Goal: Navigation & Orientation: Find specific page/section

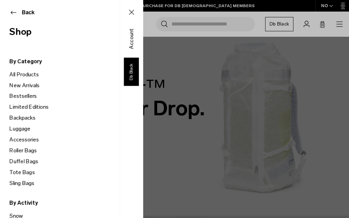
click at [28, 138] on link "Accessories" at bounding box center [65, 140] width 110 height 11
